Goal: Transaction & Acquisition: Download file/media

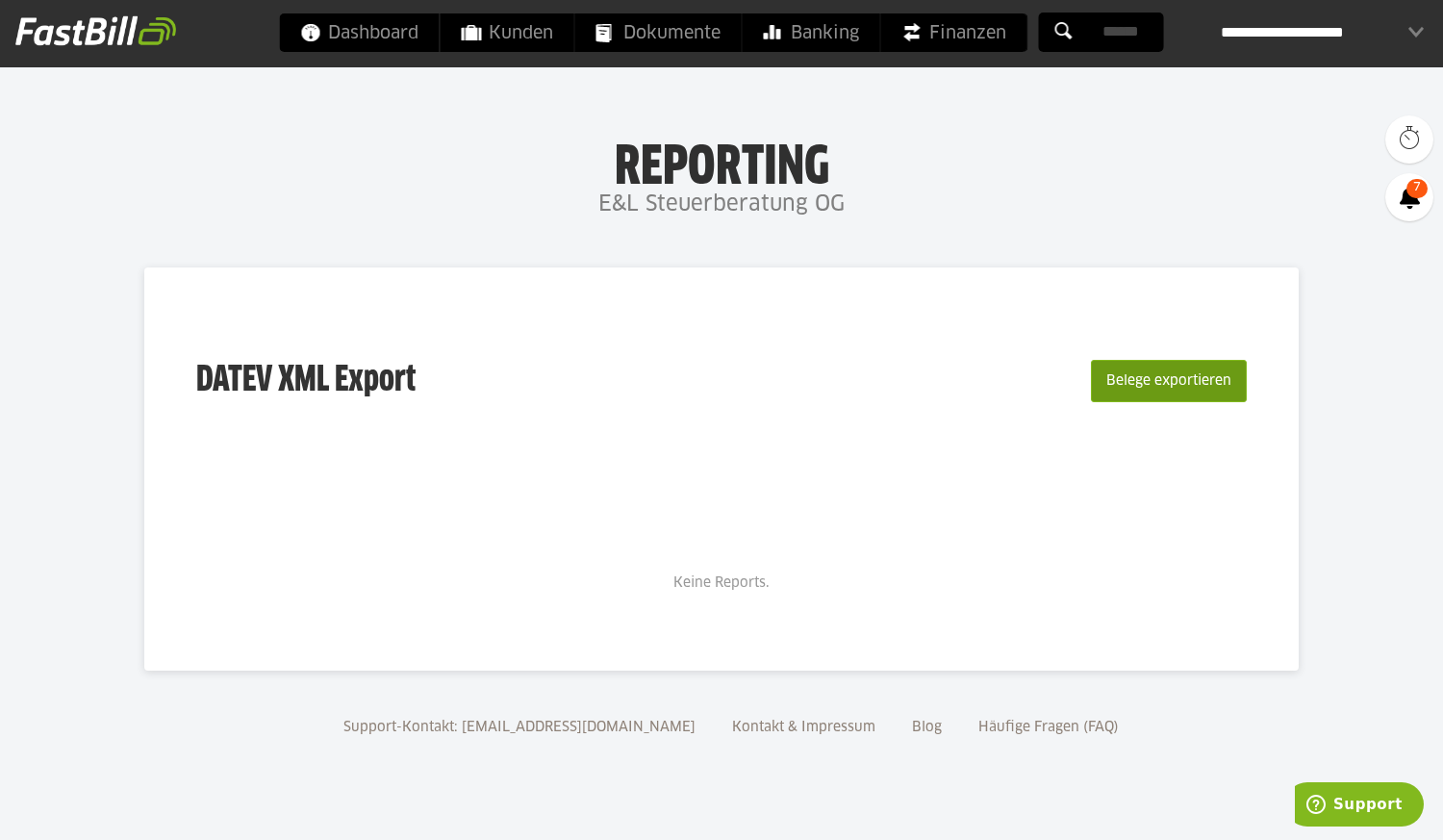
click at [1149, 388] on button "Belege exportieren" at bounding box center [1168, 381] width 156 height 43
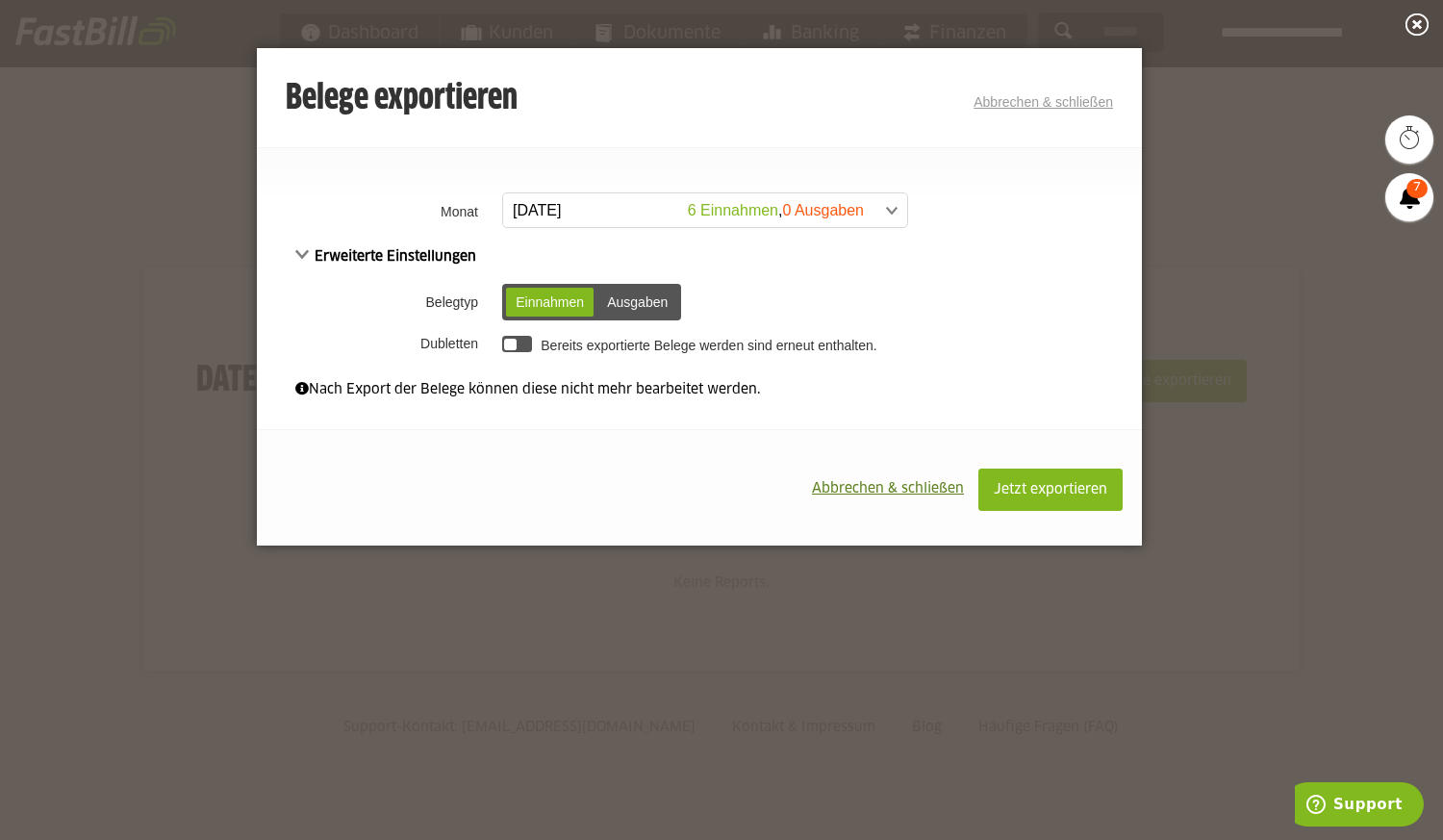
click at [854, 209] on span at bounding box center [696, 211] width 405 height 35
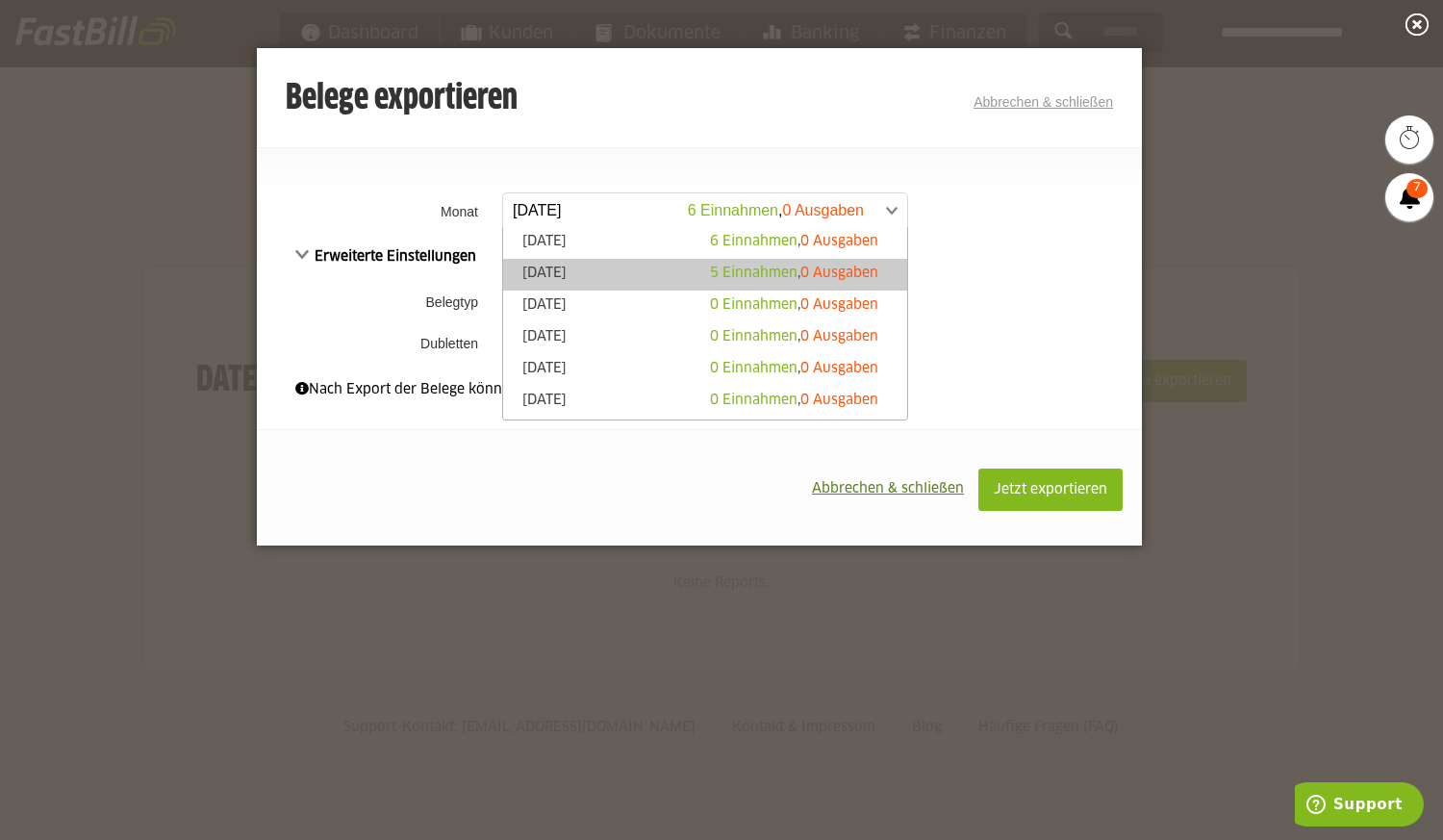
click at [800, 266] on span "0 Ausgaben" at bounding box center [839, 273] width 78 height 14
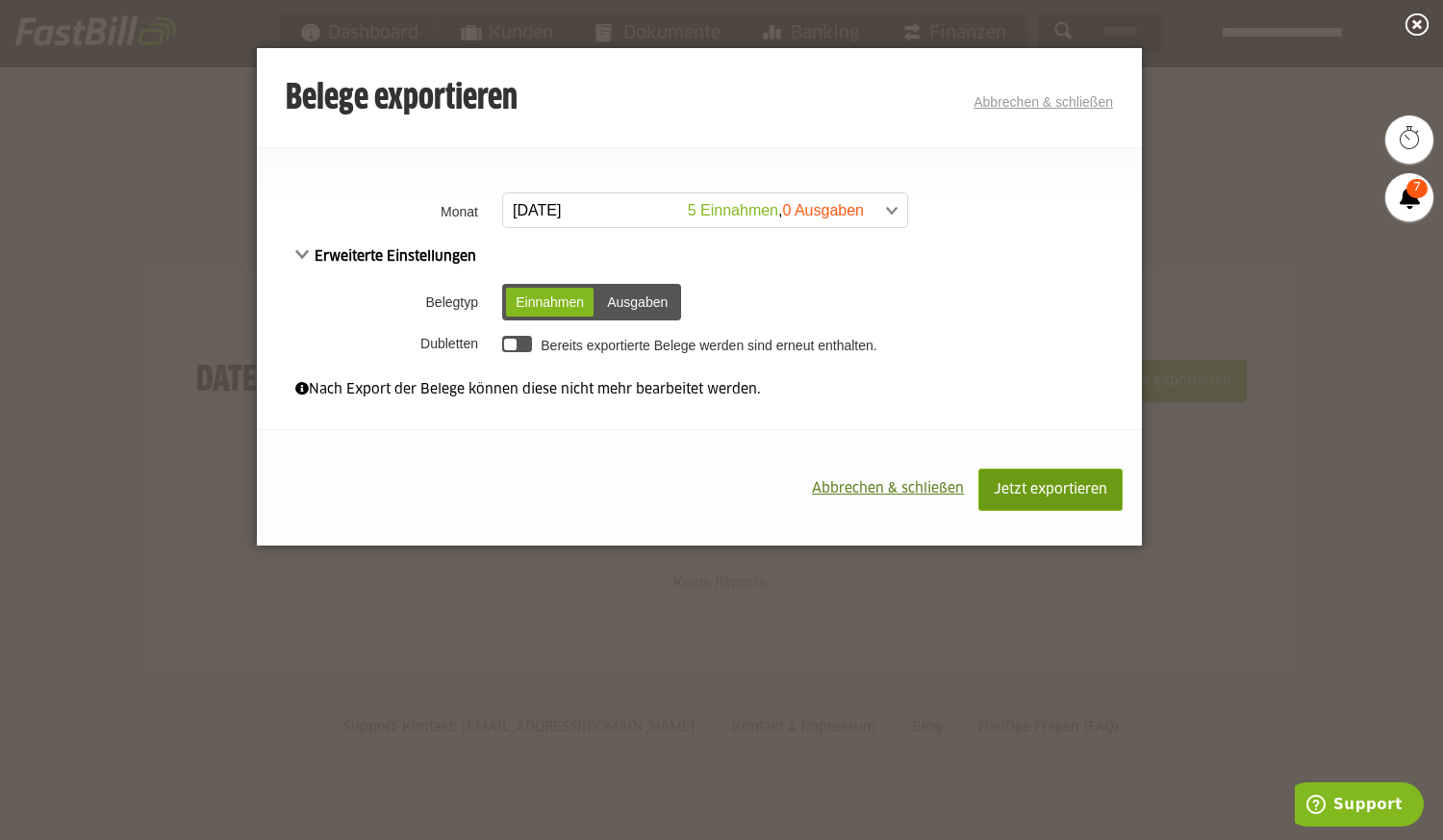
click at [1066, 482] on button "Jetzt exportieren" at bounding box center [1050, 490] width 144 height 43
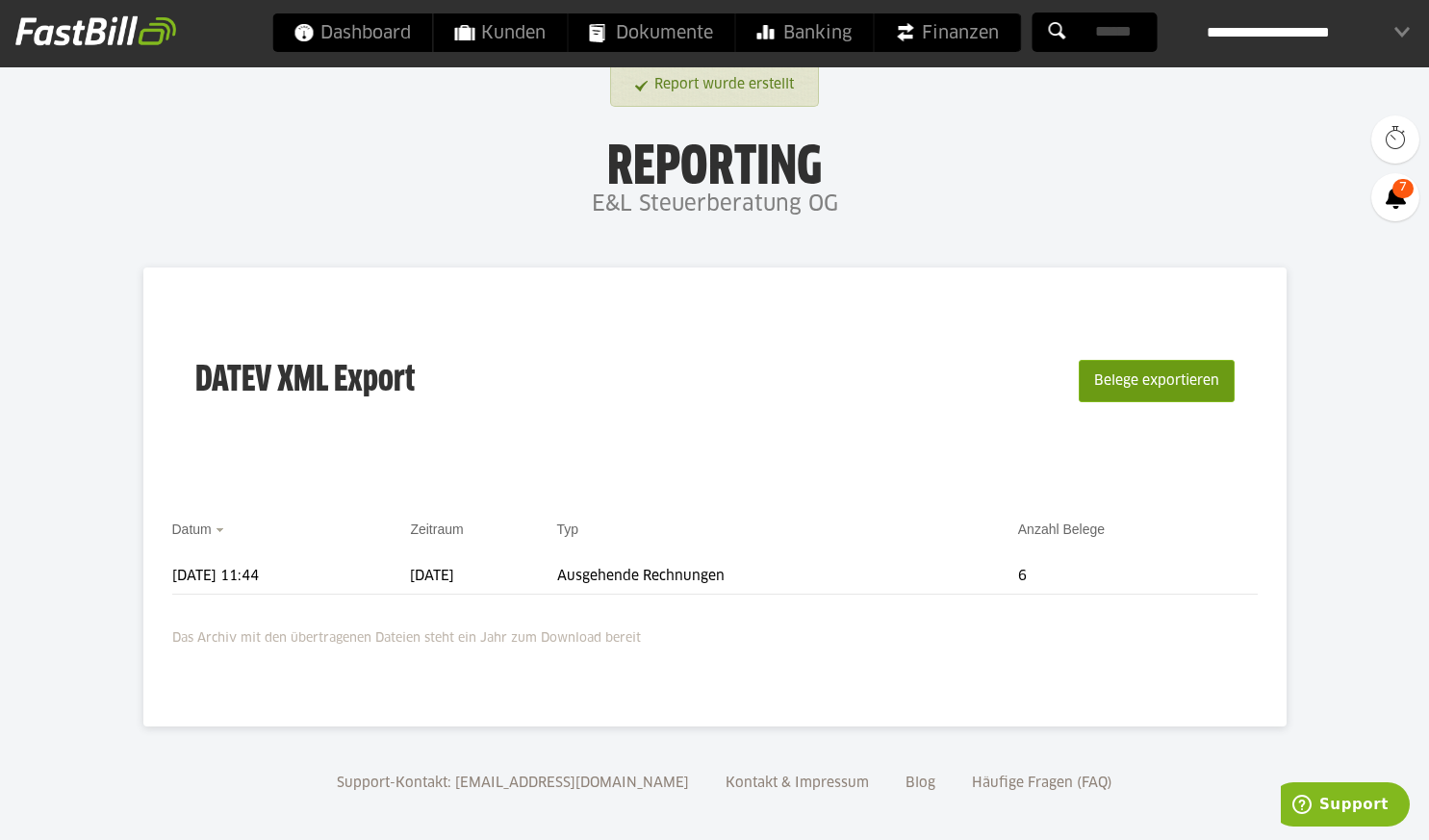
click at [1184, 390] on button "Belege exportieren" at bounding box center [1156, 381] width 156 height 43
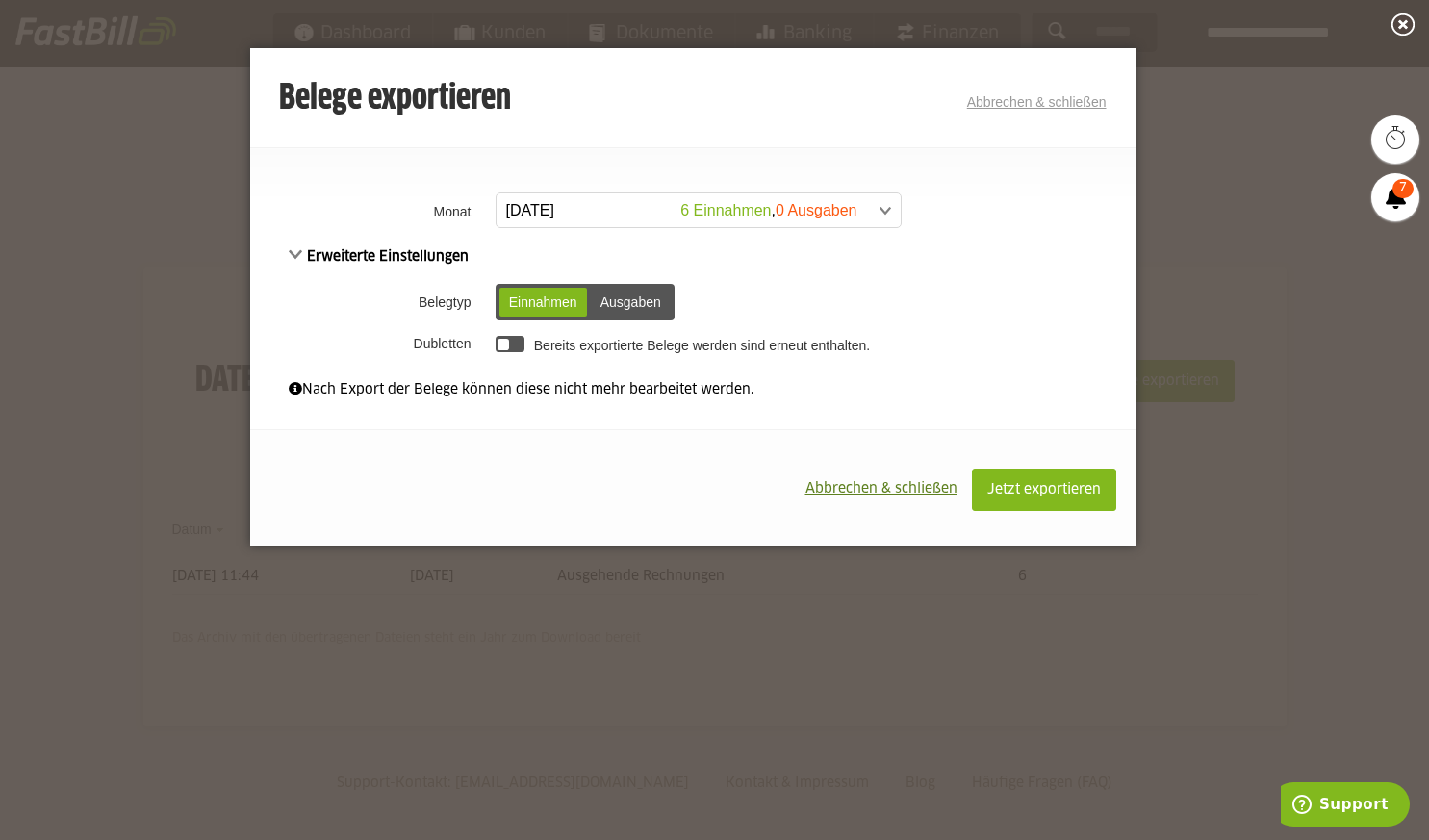
click at [822, 208] on span at bounding box center [689, 211] width 405 height 35
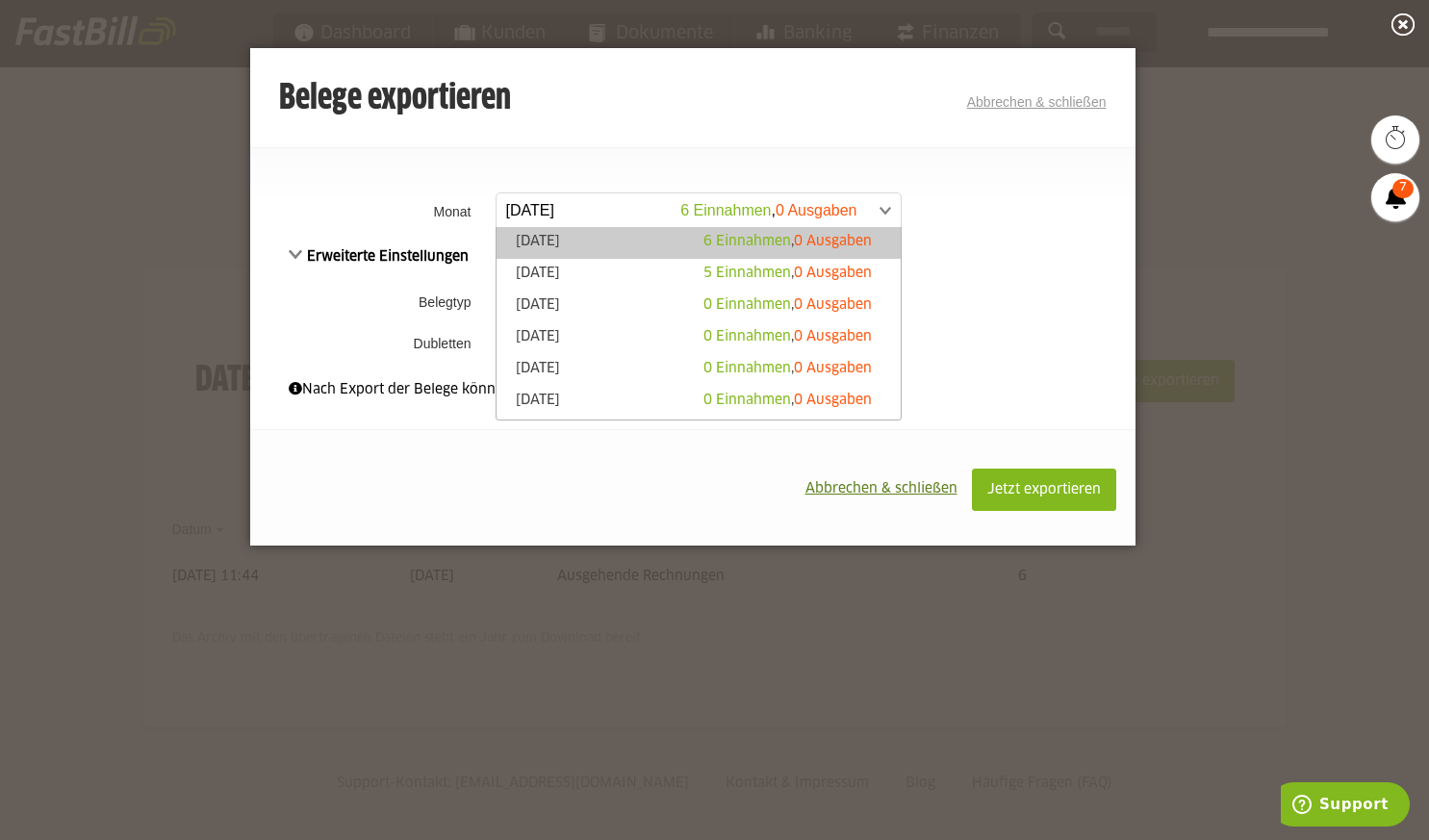
click at [798, 243] on span "0 Ausgaben" at bounding box center [833, 242] width 78 height 14
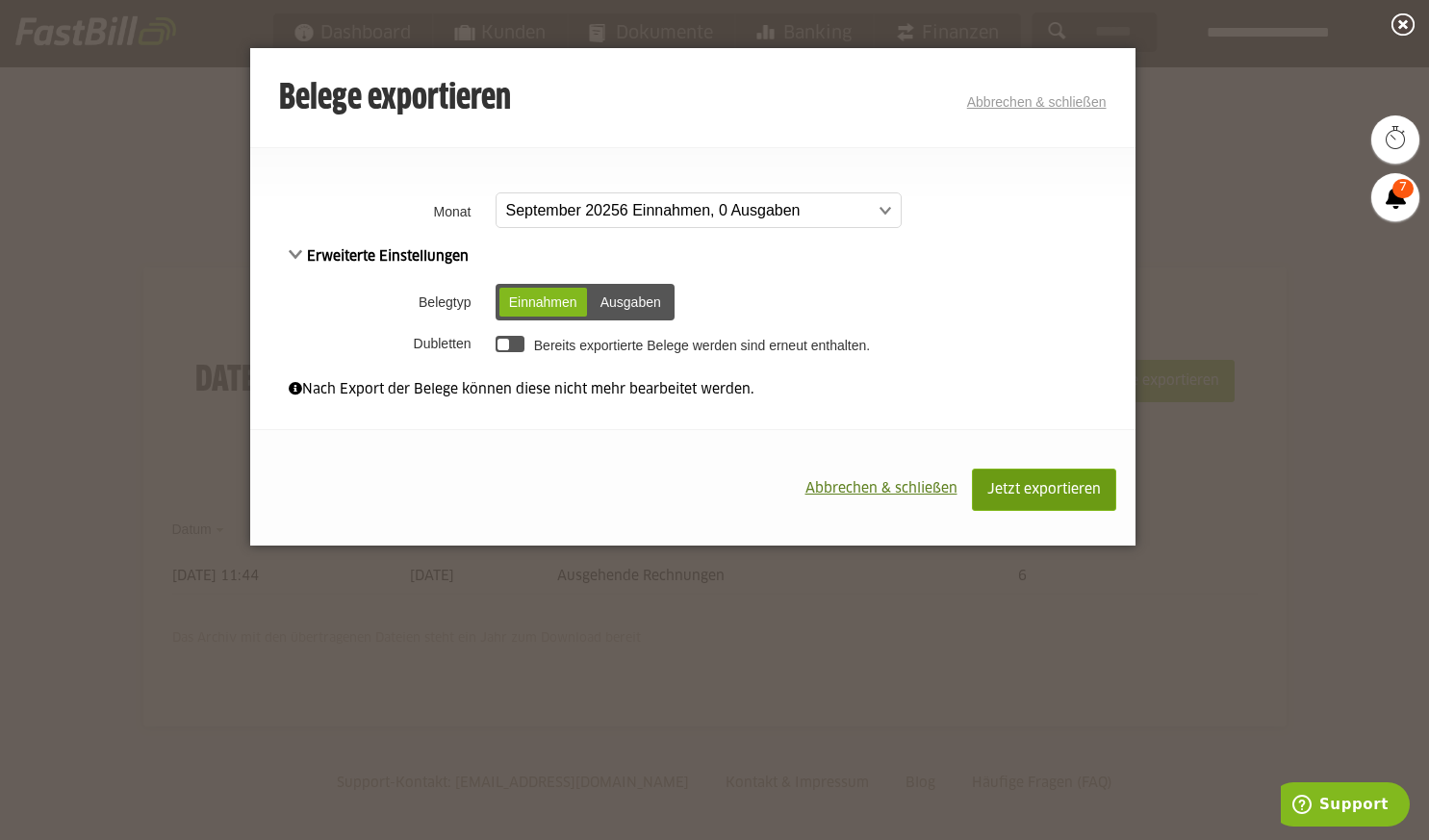
click at [1049, 485] on span "Jetzt exportieren" at bounding box center [1044, 490] width 113 height 14
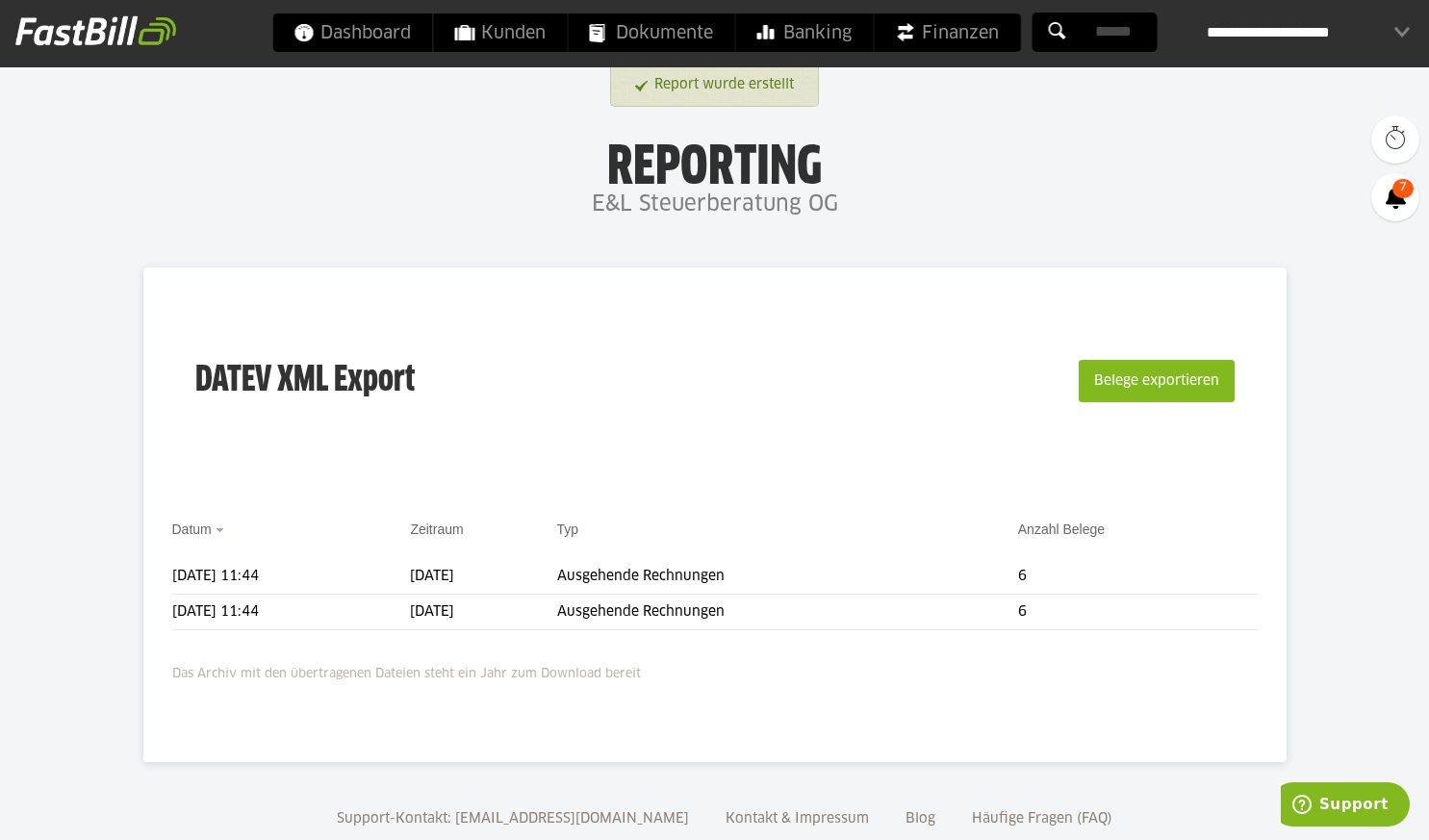
click at [1306, 299] on body "Dashboard Kunden Dokumente Banking Finanzen Add-ons" at bounding box center [714, 442] width 1429 height 885
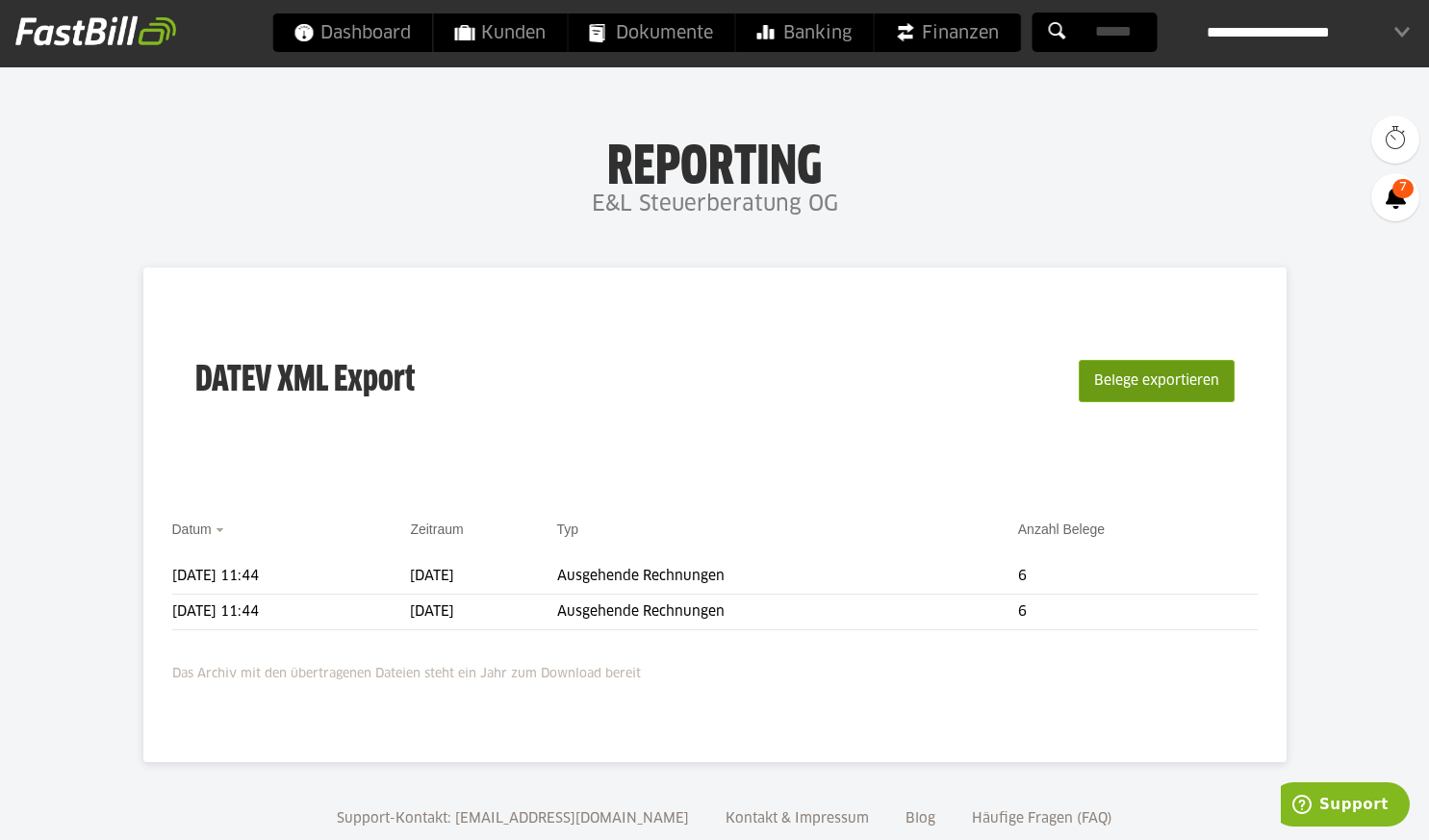
click at [1190, 375] on button "Belege exportieren" at bounding box center [1156, 381] width 156 height 43
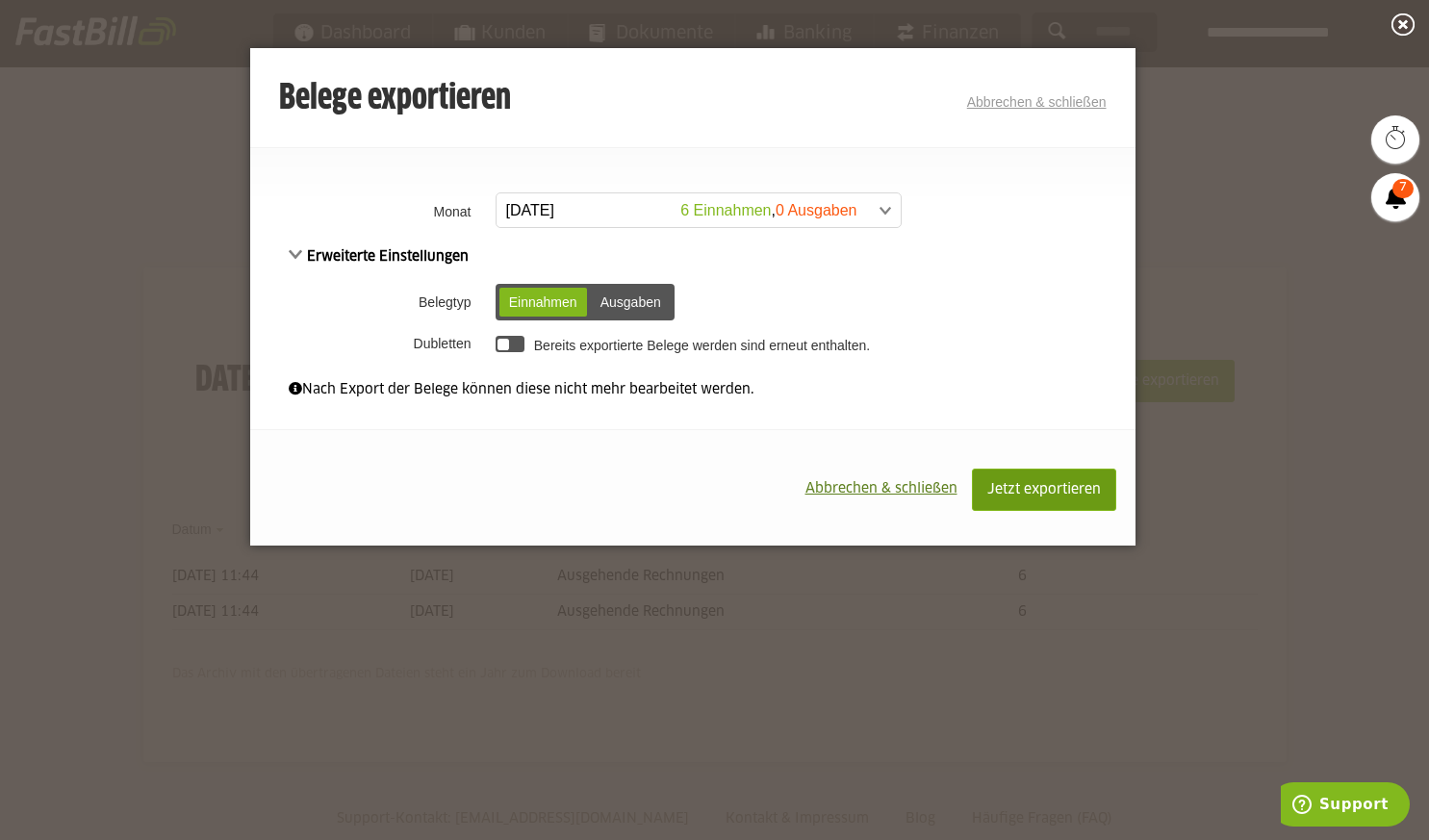
click at [1066, 491] on span "Jetzt exportieren" at bounding box center [1044, 490] width 113 height 14
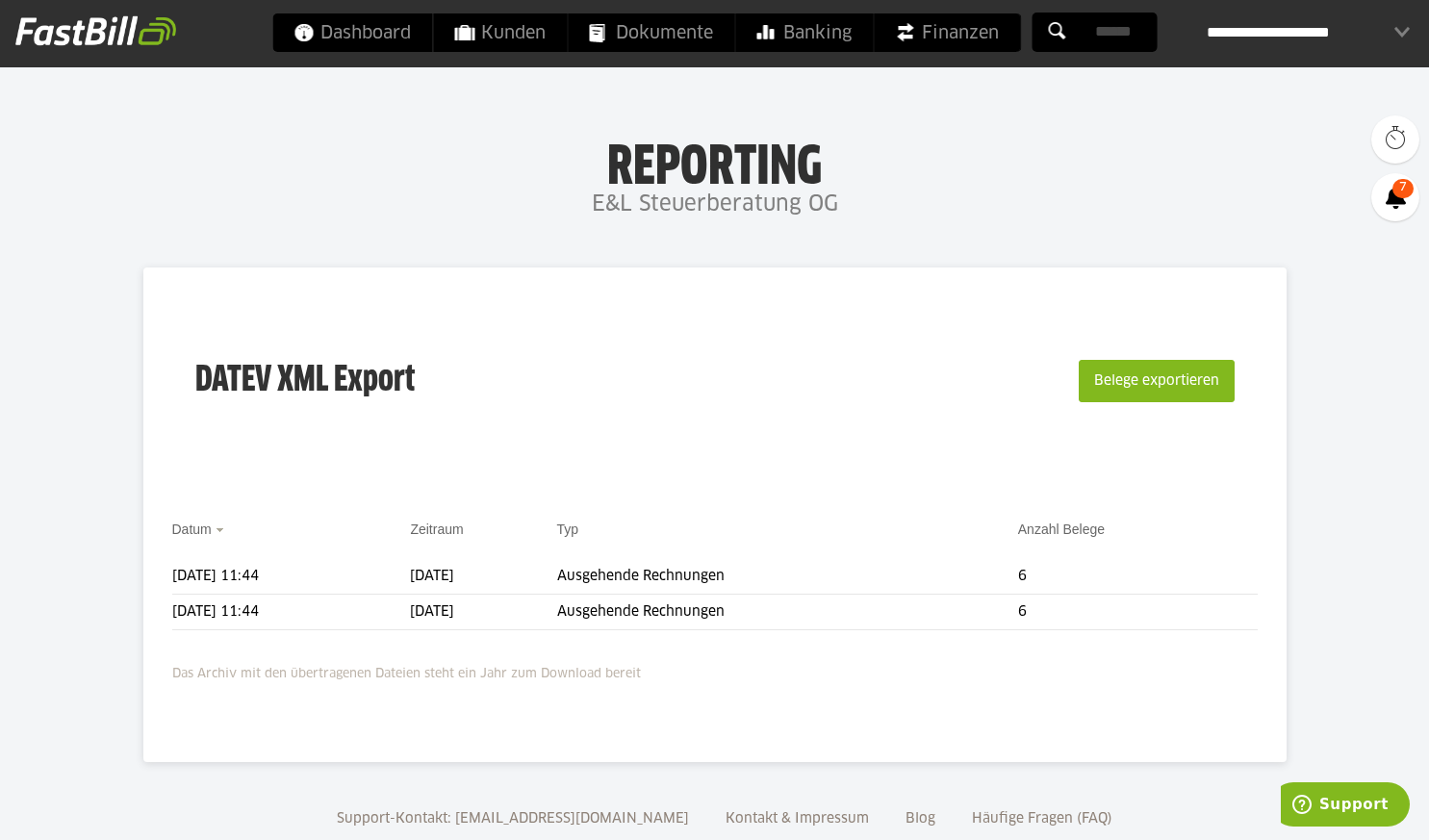
click at [756, 423] on div "DATEV XML Export Belege exportieren" at bounding box center [714, 393] width 1085 height 194
click at [1110, 367] on button "Belege exportieren" at bounding box center [1156, 381] width 156 height 43
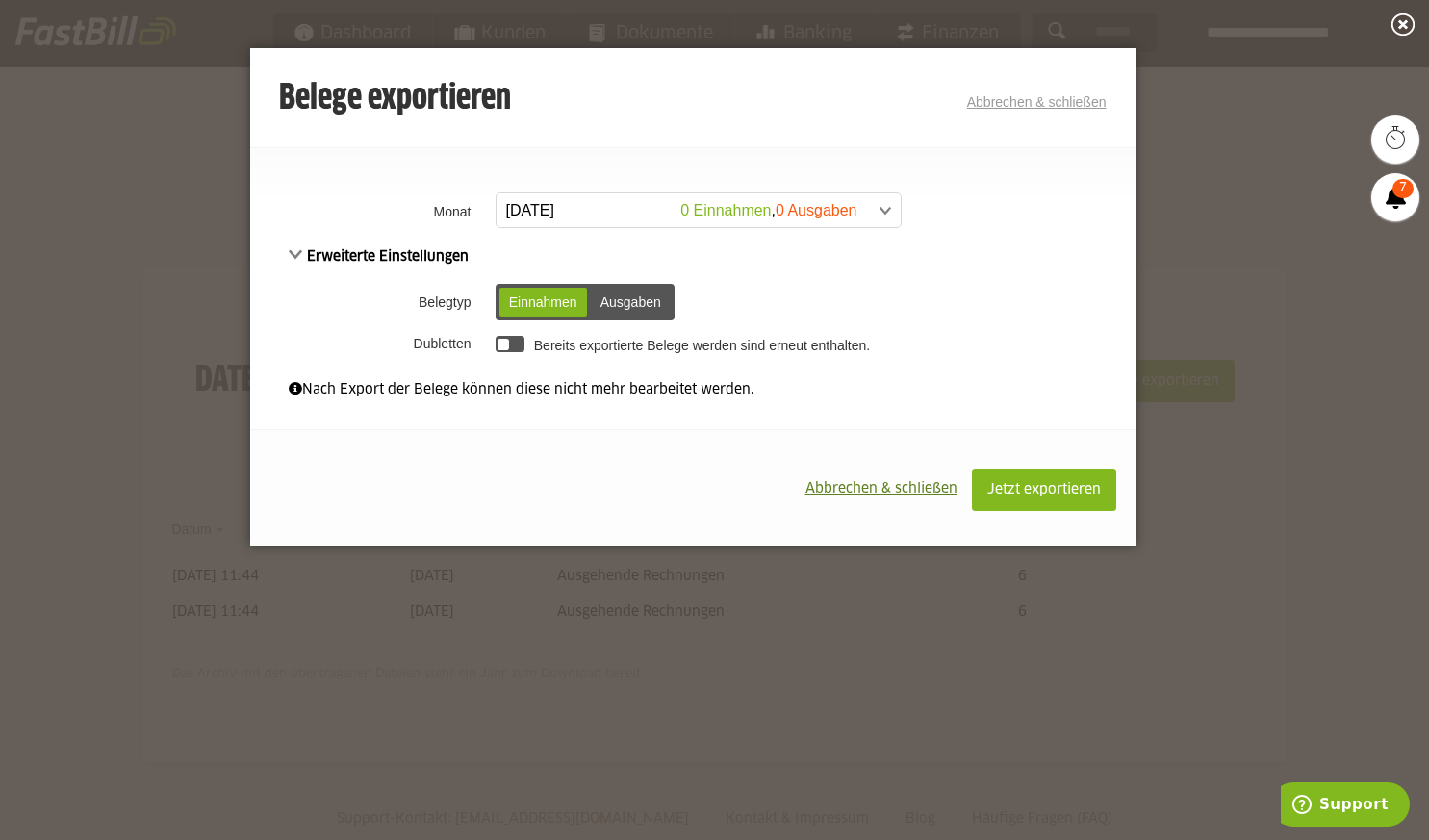
click at [510, 344] on div at bounding box center [510, 344] width 30 height 16
click at [512, 346] on div at bounding box center [515, 345] width 13 height 13
click at [867, 211] on span at bounding box center [689, 211] width 405 height 35
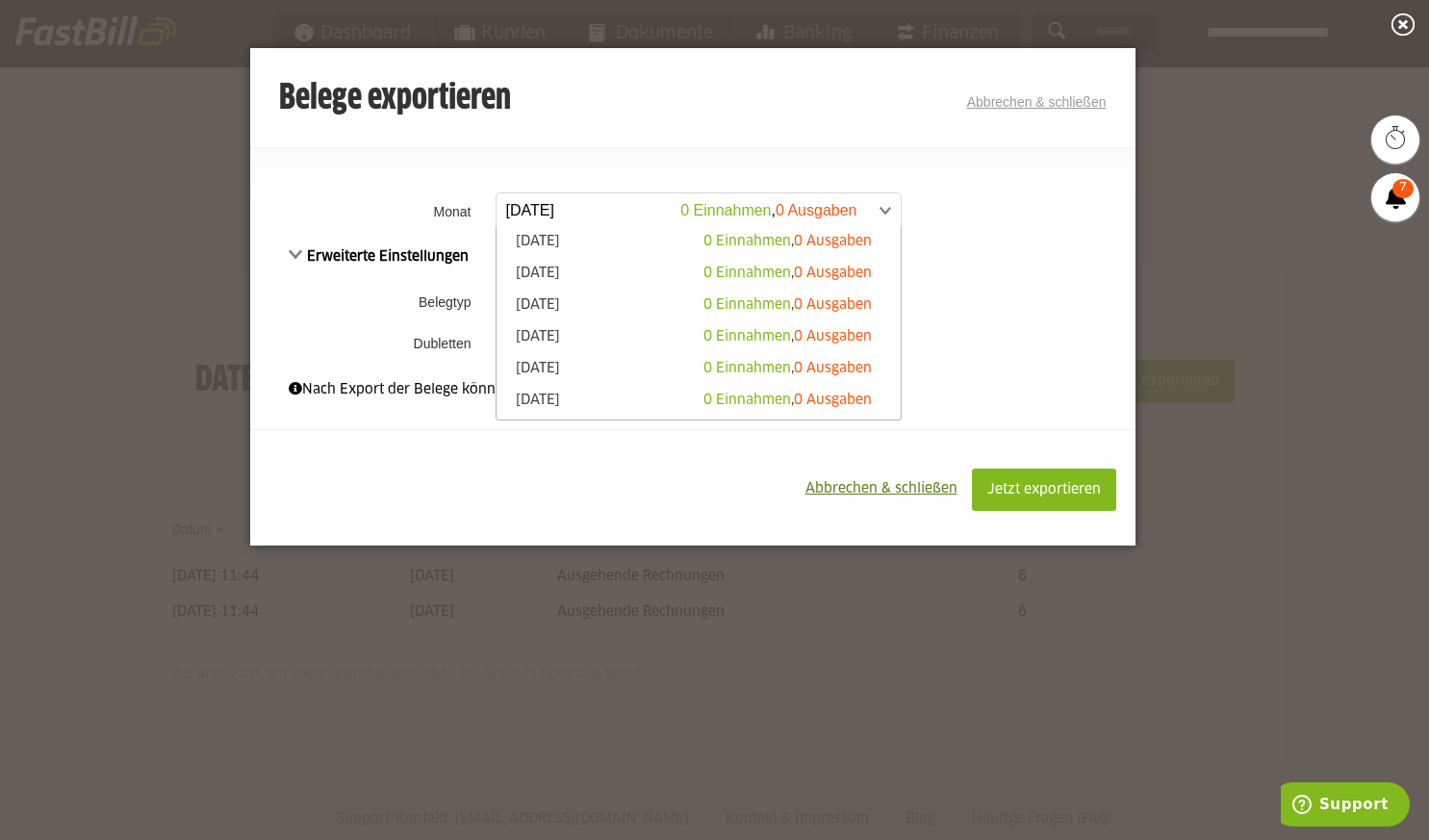
click at [973, 257] on div "Erweiterte Einstellungen Belegtyp Einnahmen Ausgaben Einnahmen Ausgaben Dublett…" at bounding box center [692, 303] width 886 height 114
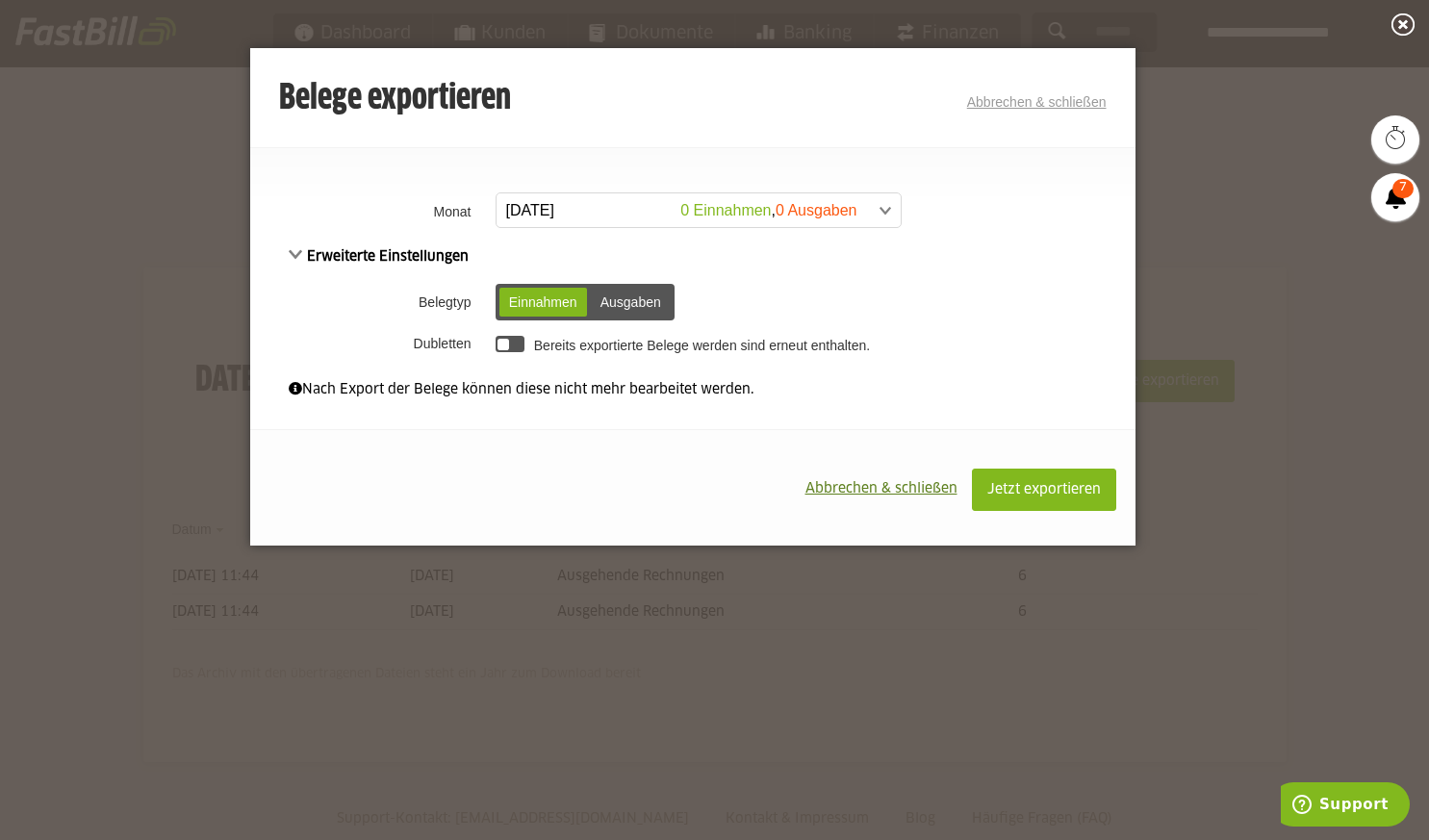
click at [1237, 229] on div at bounding box center [714, 420] width 1429 height 840
click at [1050, 96] on link "Abbrechen & schließen" at bounding box center [1037, 102] width 139 height 15
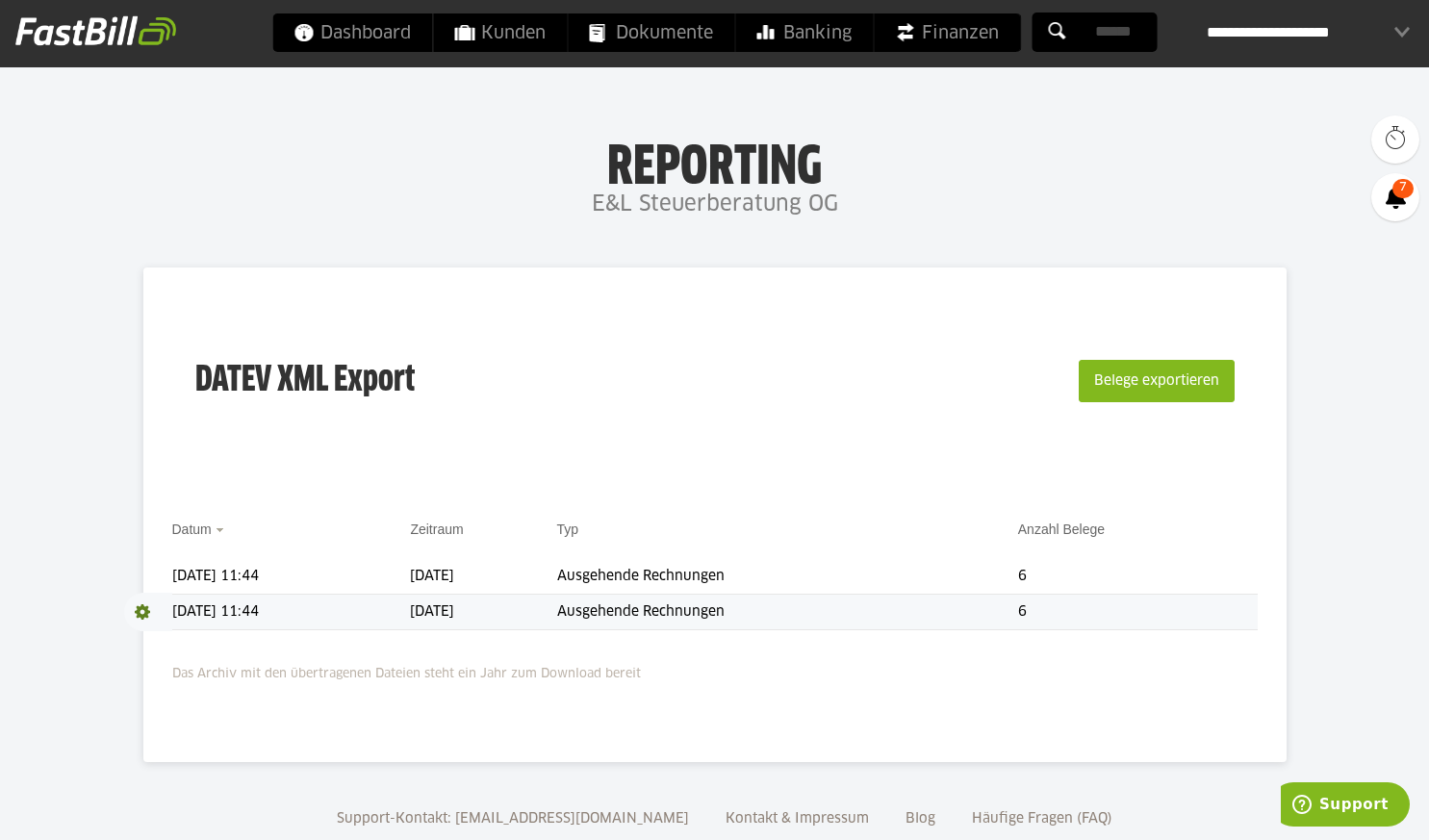
drag, startPoint x: 369, startPoint y: 616, endPoint x: 386, endPoint y: 609, distance: 18.4
click at [371, 616] on td "15.09.2025 11:44" at bounding box center [291, 612] width 239 height 36
click at [552, 575] on td "[DATE]" at bounding box center [482, 577] width 146 height 36
click at [553, 574] on td "[DATE]" at bounding box center [482, 577] width 146 height 36
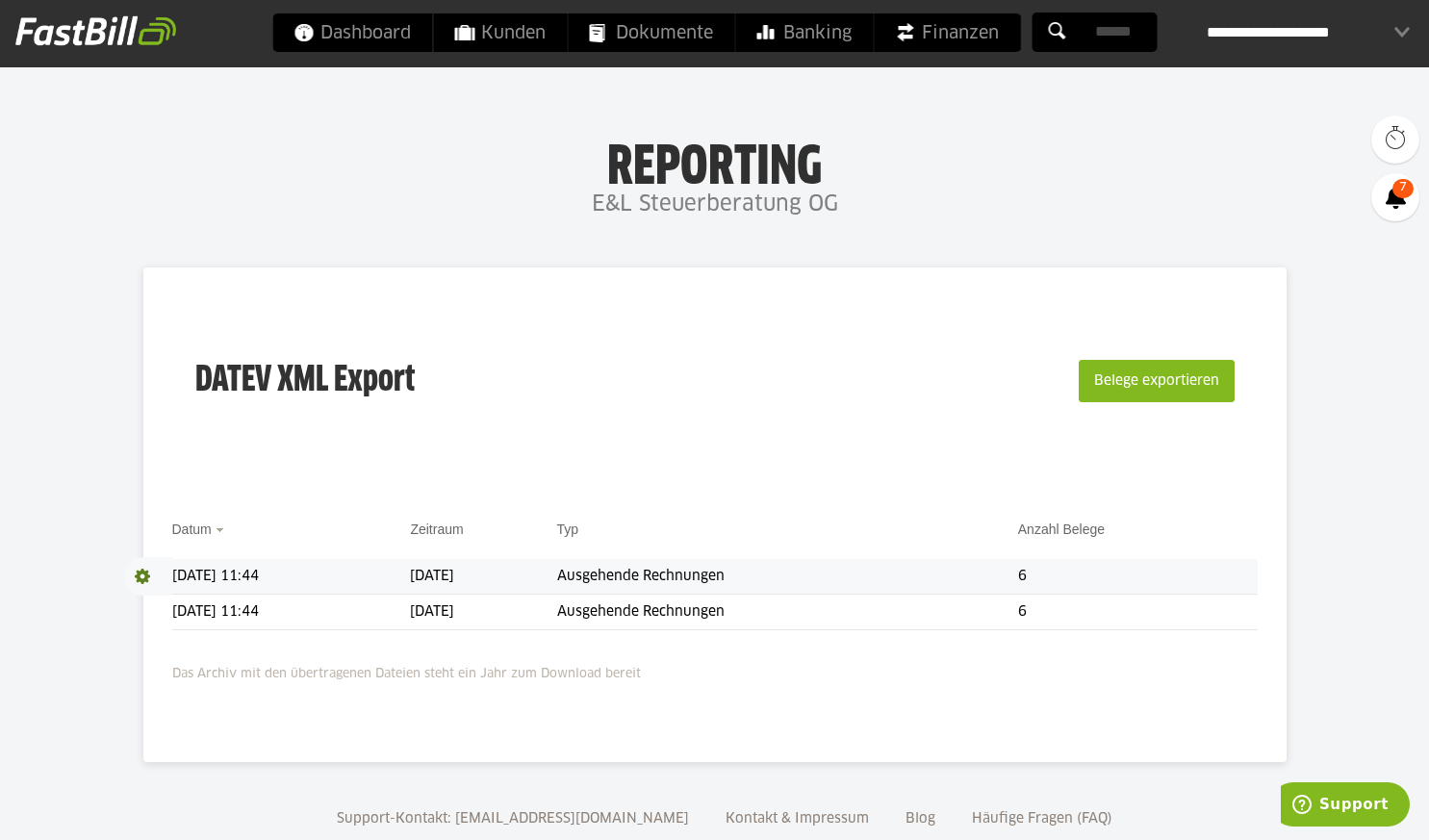
drag, startPoint x: 565, startPoint y: 572, endPoint x: 142, endPoint y: 577, distance: 423.0
click at [142, 577] on span at bounding box center [148, 577] width 48 height 39
click at [163, 605] on link "Download" at bounding box center [175, 601] width 103 height 22
click at [139, 612] on span at bounding box center [148, 612] width 48 height 39
click at [158, 637] on link "Download" at bounding box center [175, 637] width 103 height 22
